Goal: Task Accomplishment & Management: Use online tool/utility

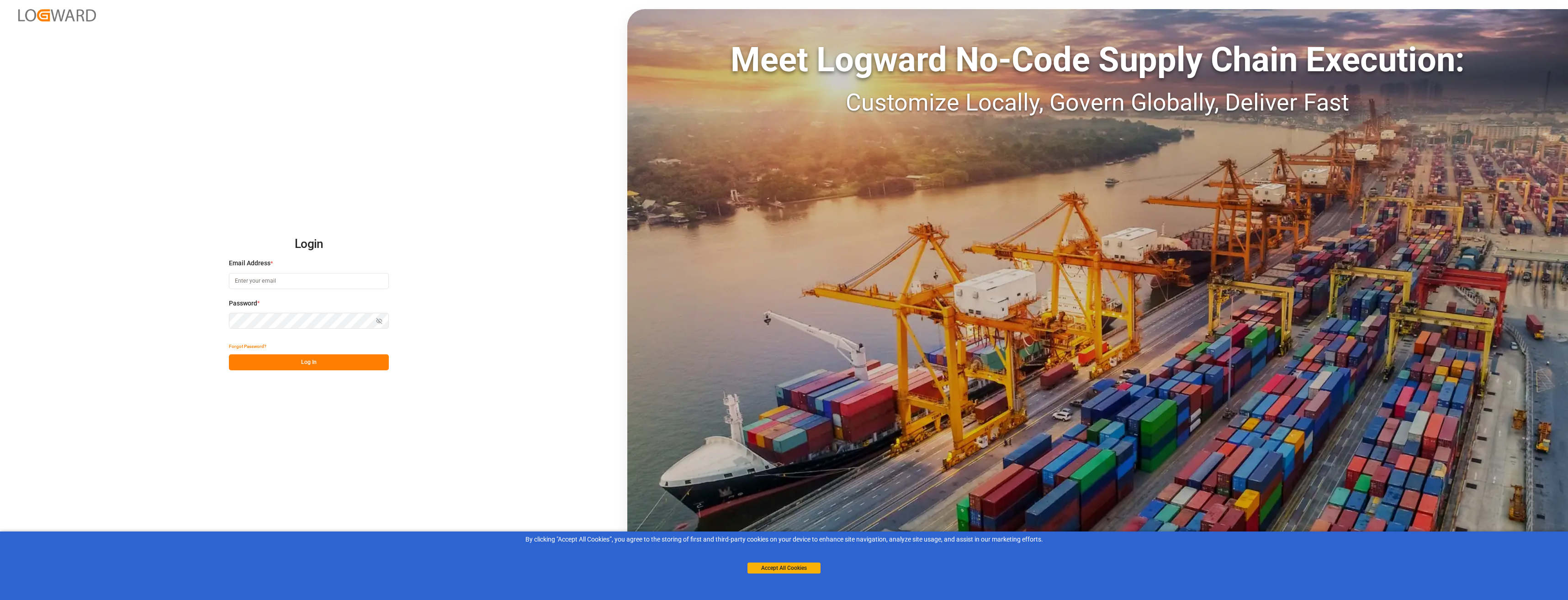
click at [312, 285] on input at bounding box center [309, 281] width 160 height 16
click at [296, 283] on input at bounding box center [309, 281] width 160 height 16
type input "francis.garcia@compo-expert.com"
click at [313, 360] on button "Log In" at bounding box center [309, 362] width 160 height 16
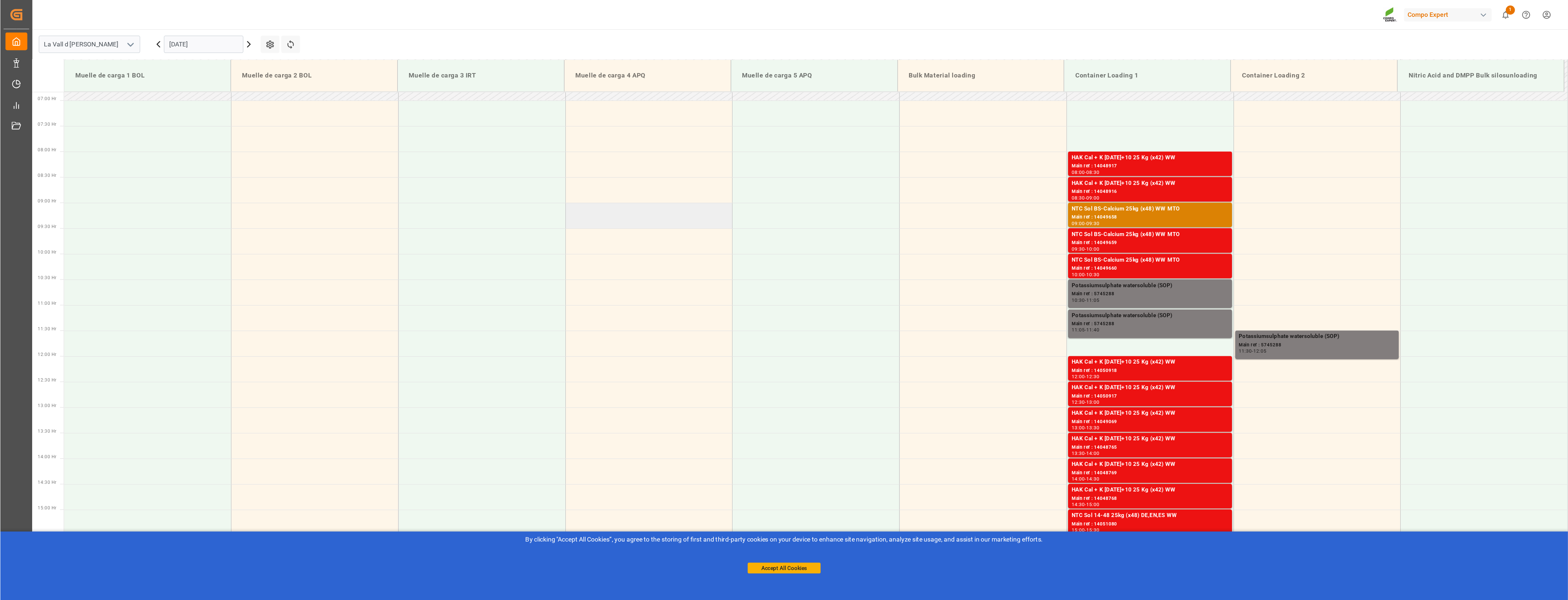
scroll to position [282, 0]
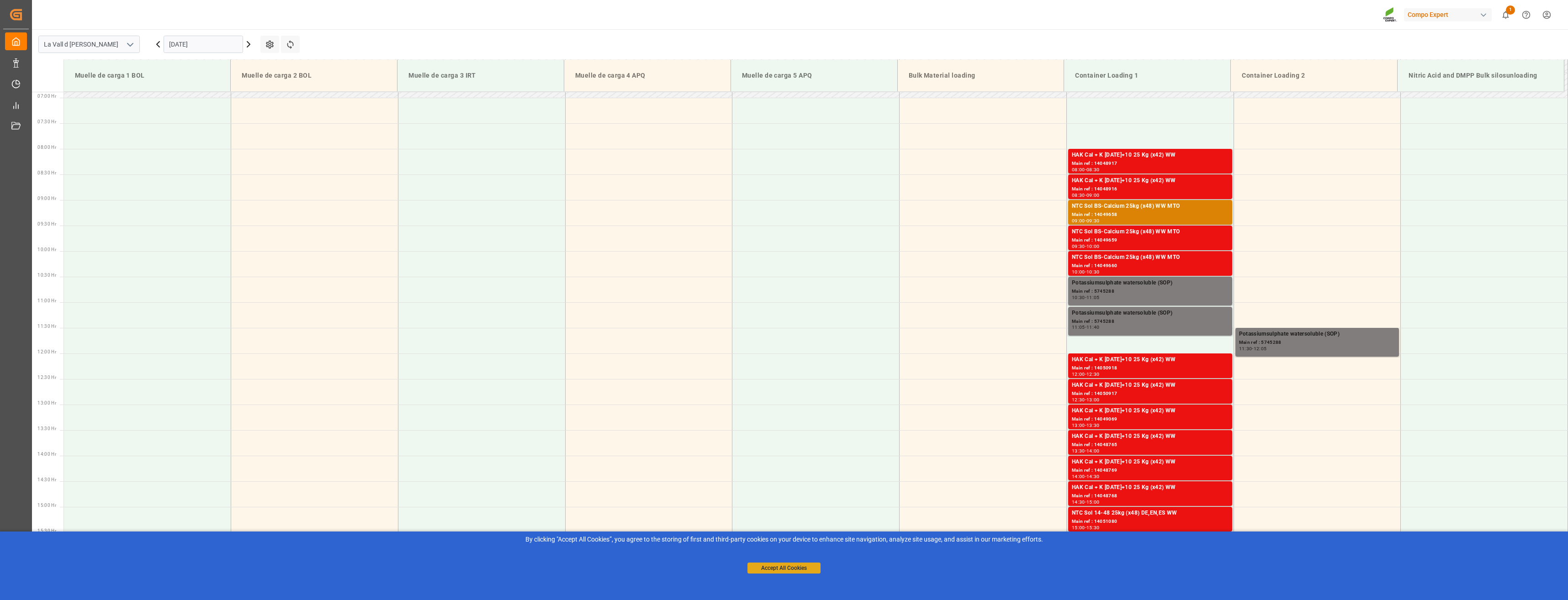
click at [796, 571] on button "Accept All Cookies" at bounding box center [784, 568] width 73 height 11
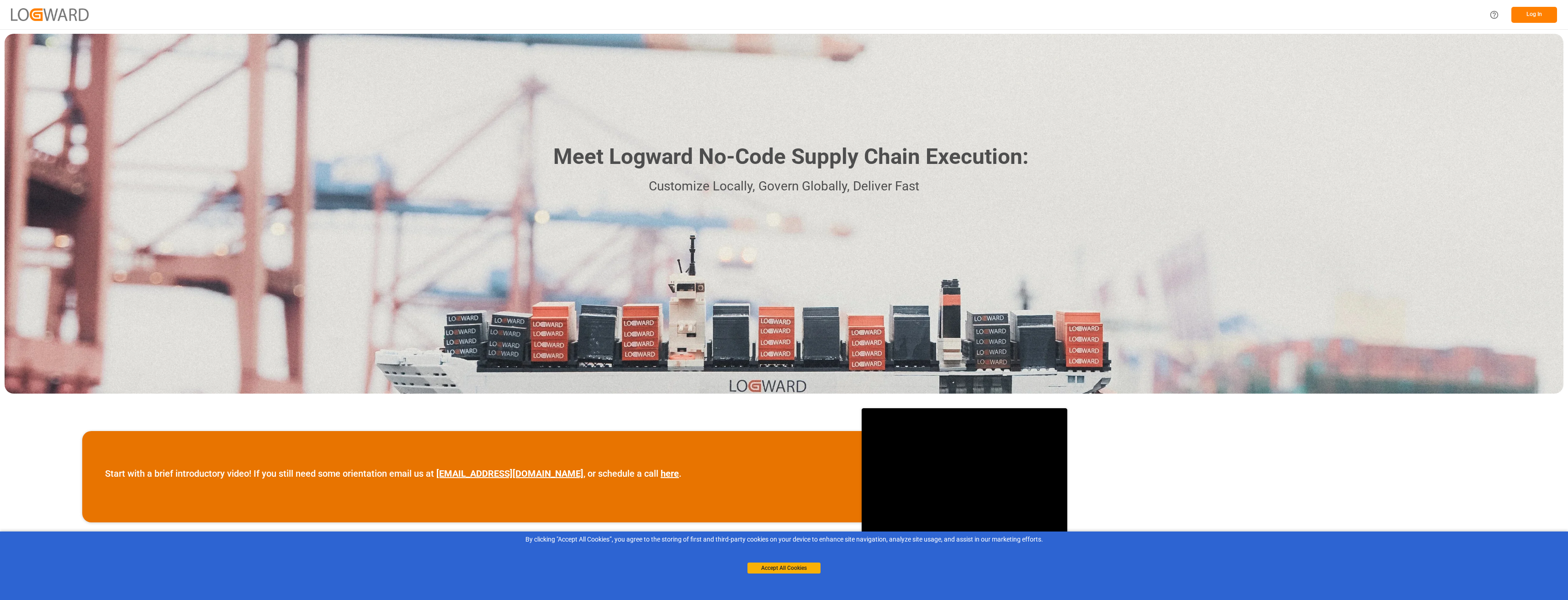
click at [1522, 19] on button "Log In" at bounding box center [1534, 14] width 46 height 16
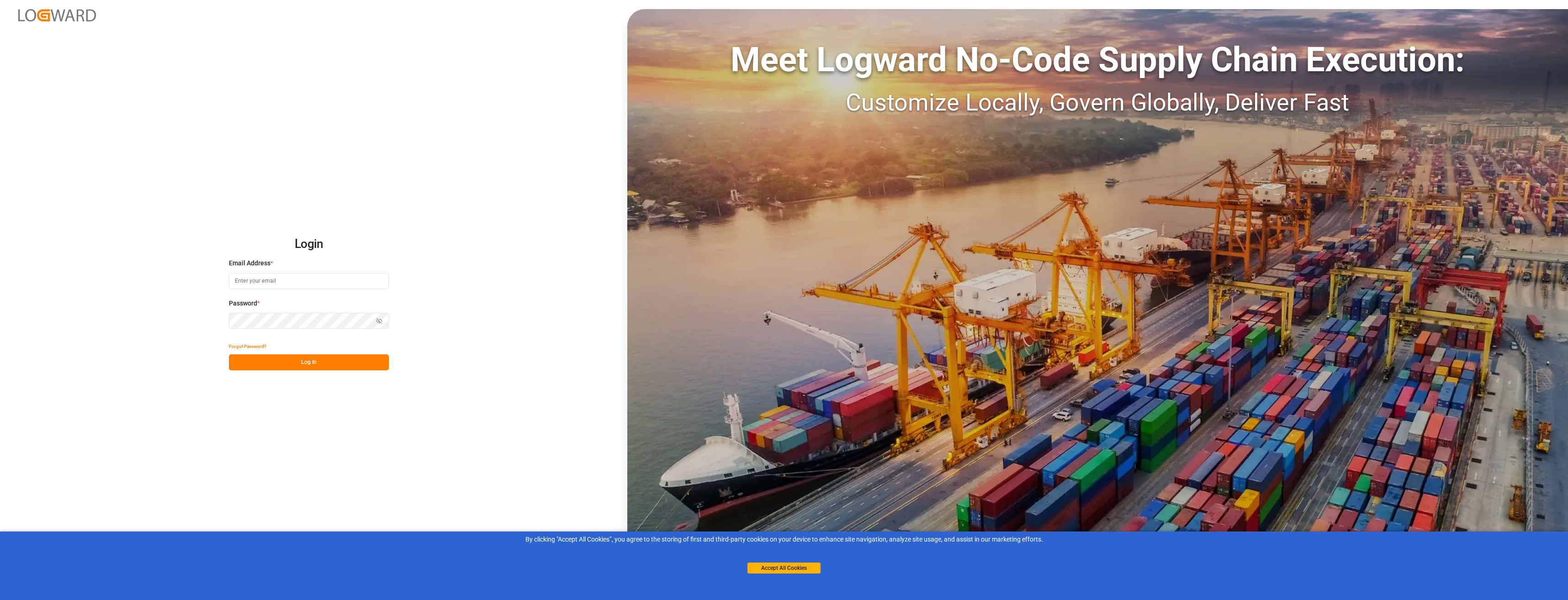
click at [288, 291] on div "Email Address *" at bounding box center [309, 278] width 160 height 40
click at [289, 282] on input at bounding box center [309, 281] width 160 height 16
type input "f"
